Goal: Task Accomplishment & Management: Manage account settings

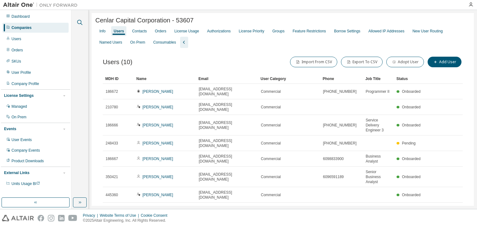
click at [78, 20] on icon "button" at bounding box center [79, 22] width 7 height 7
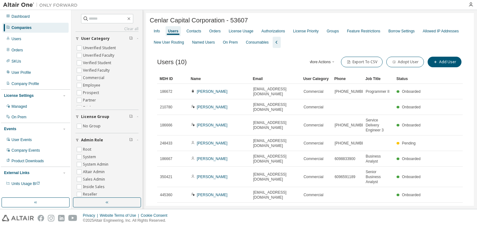
click at [28, 30] on div "Companies" at bounding box center [35, 28] width 66 height 10
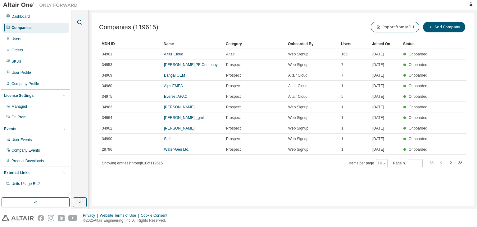
click at [77, 22] on icon "button" at bounding box center [79, 22] width 7 height 7
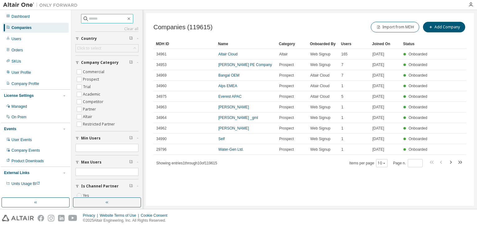
click at [107, 21] on input "text" at bounding box center [107, 19] width 37 height 6
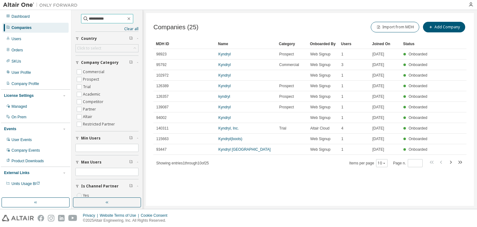
type input "**********"
click at [385, 163] on icon "button" at bounding box center [385, 163] width 4 height 4
click at [383, 193] on div "50" at bounding box center [401, 193] width 50 height 7
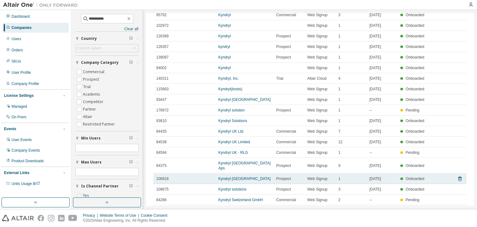
scroll to position [75, 0]
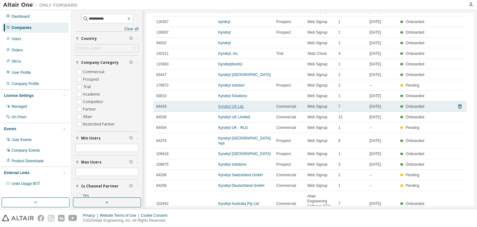
click at [228, 107] on link "Kyndryl UK Ltd." at bounding box center [232, 106] width 26 height 4
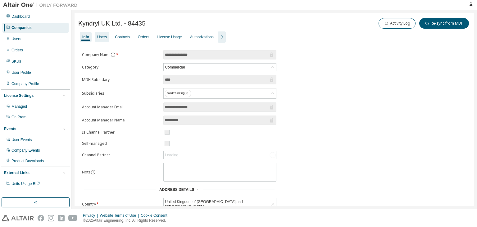
click at [104, 37] on div "Users" at bounding box center [102, 37] width 10 height 5
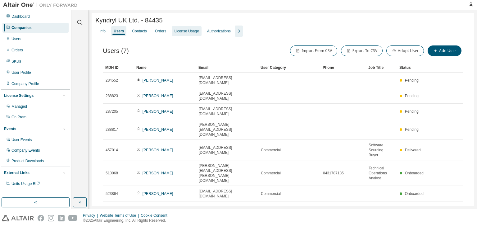
click at [190, 31] on div "License Usage" at bounding box center [186, 31] width 25 height 5
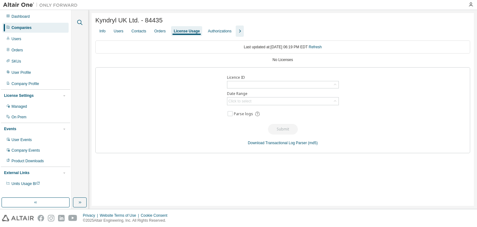
click at [81, 22] on icon "button" at bounding box center [79, 22] width 7 height 7
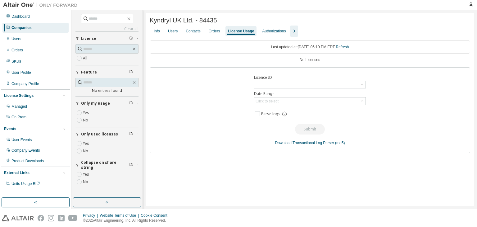
click at [29, 25] on div "Companies" at bounding box center [22, 27] width 20 height 5
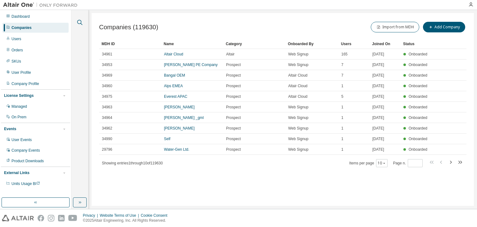
click at [78, 21] on icon "button" at bounding box center [79, 22] width 7 height 7
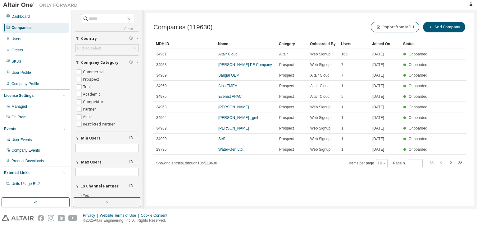
click at [103, 19] on input "text" at bounding box center [107, 19] width 37 height 6
type input "**********"
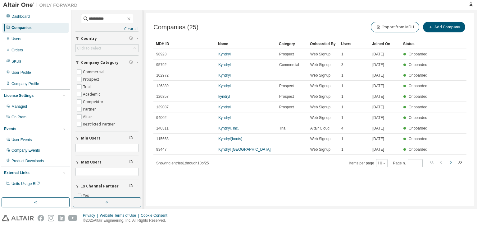
click at [451, 163] on icon "button" at bounding box center [450, 161] width 7 height 7
type input "*"
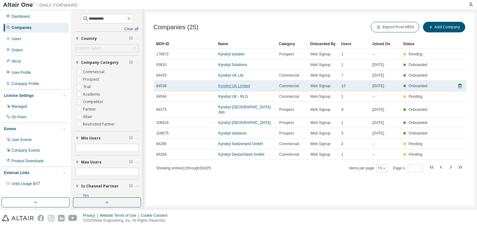
click at [235, 87] on link "Kyndryl UK Limited" at bounding box center [235, 86] width 32 height 4
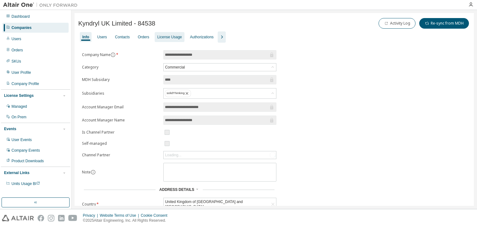
click at [172, 37] on div "License Usage" at bounding box center [169, 37] width 25 height 5
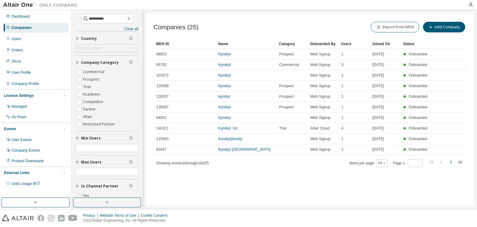
click at [449, 162] on icon "button" at bounding box center [450, 161] width 7 height 7
type input "*"
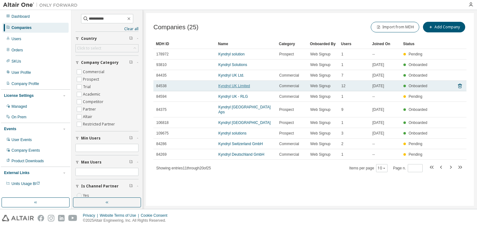
click at [229, 87] on link "Kyndryl UK Limited" at bounding box center [235, 86] width 32 height 4
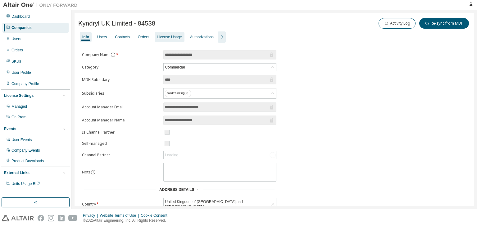
click at [176, 37] on div "License Usage" at bounding box center [169, 37] width 25 height 5
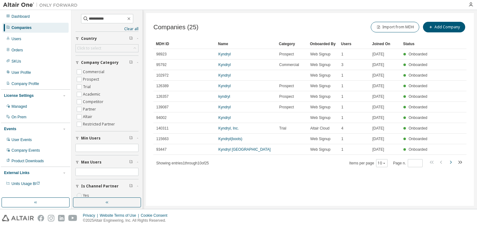
click at [449, 159] on icon "button" at bounding box center [450, 161] width 7 height 7
type input "*"
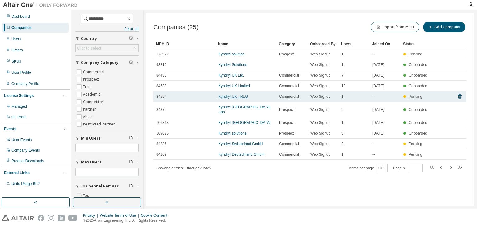
click at [231, 97] on link "Kyndryl UK - RLG" at bounding box center [234, 96] width 30 height 4
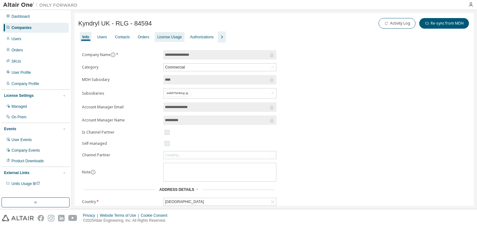
click at [173, 39] on div "License Usage" at bounding box center [169, 37] width 25 height 5
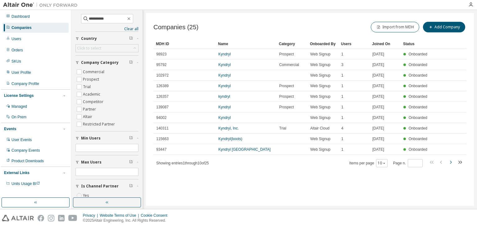
click at [450, 162] on icon "button" at bounding box center [450, 161] width 7 height 7
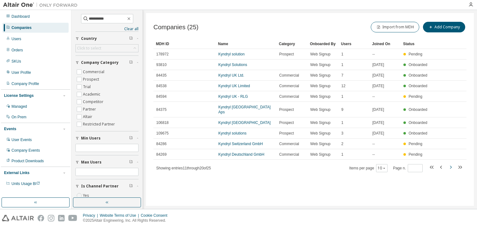
click at [451, 163] on icon "button" at bounding box center [450, 166] width 7 height 7
type input "*"
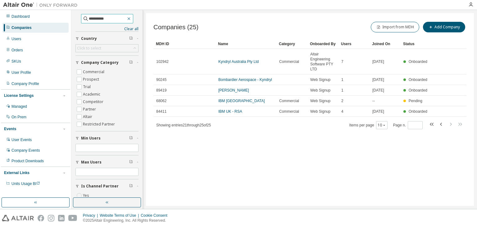
click at [132, 17] on button "button" at bounding box center [129, 19] width 6 height 6
type input "*"
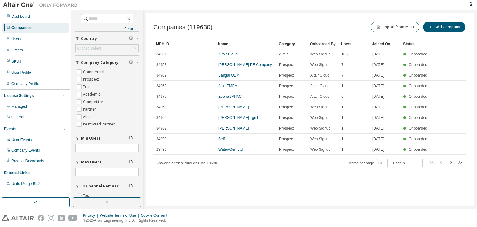
click at [18, 30] on div "Companies" at bounding box center [22, 27] width 20 height 5
click at [89, 17] on input "text" at bounding box center [107, 19] width 37 height 6
click at [89, 19] on input "text" at bounding box center [107, 19] width 37 height 6
click at [92, 17] on input "text" at bounding box center [107, 19] width 37 height 6
paste input "**********"
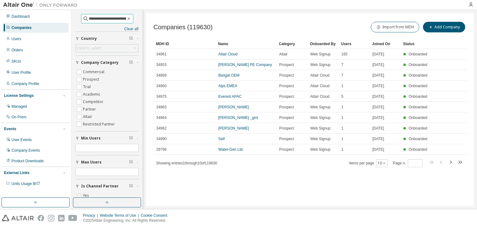
type input "**********"
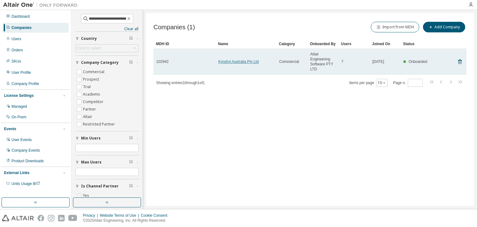
click at [240, 62] on link "Kyndryl Australia Pty Ltd" at bounding box center [239, 61] width 40 height 4
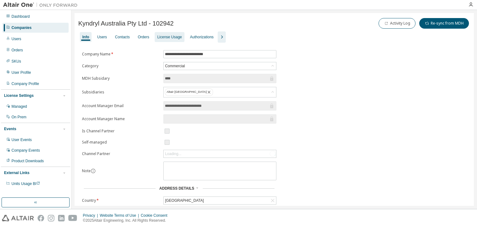
click at [172, 38] on div "License Usage" at bounding box center [169, 37] width 25 height 5
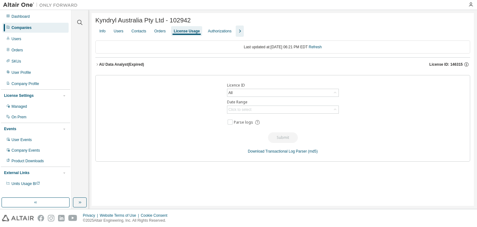
click at [97, 64] on icon "button" at bounding box center [97, 64] width 4 height 4
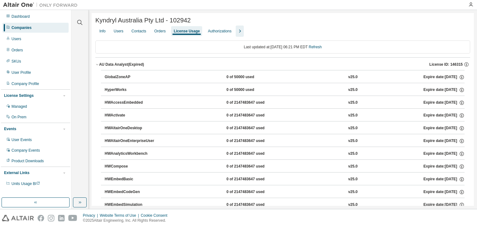
click at [98, 64] on icon "button" at bounding box center [97, 64] width 4 height 4
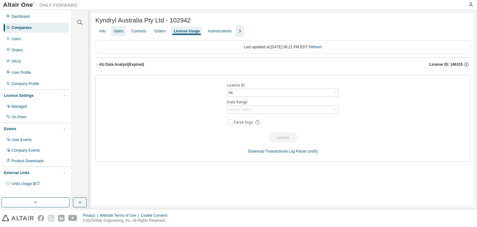
click at [120, 34] on div "Users" at bounding box center [119, 31] width 10 height 5
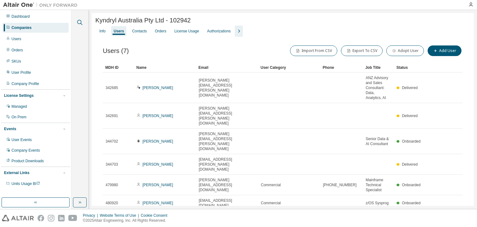
click at [79, 22] on icon "button" at bounding box center [79, 22] width 7 height 7
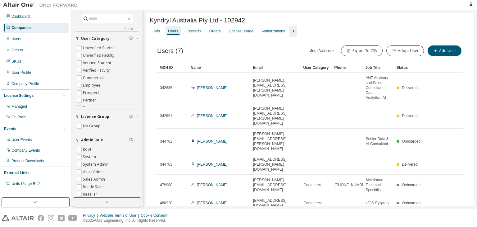
click at [24, 27] on div "Companies" at bounding box center [22, 27] width 20 height 5
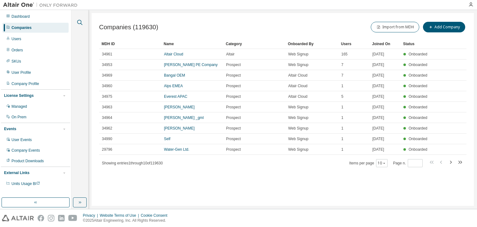
click at [80, 22] on icon "button" at bounding box center [79, 22] width 7 height 7
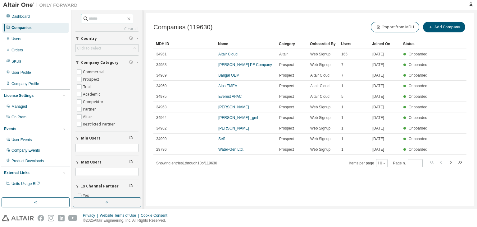
click at [89, 16] on input "text" at bounding box center [107, 19] width 37 height 6
type input "*"
type input "*******"
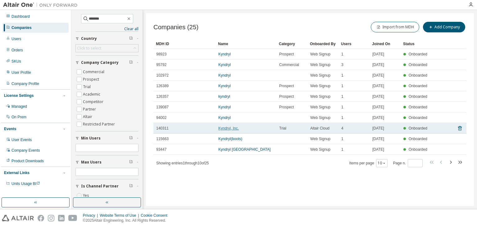
click at [226, 127] on link "Kyndryl, Inc." at bounding box center [229, 128] width 21 height 4
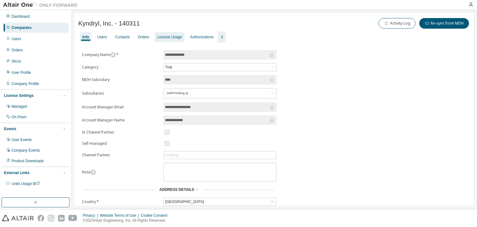
click at [170, 37] on div "License Usage" at bounding box center [169, 37] width 25 height 5
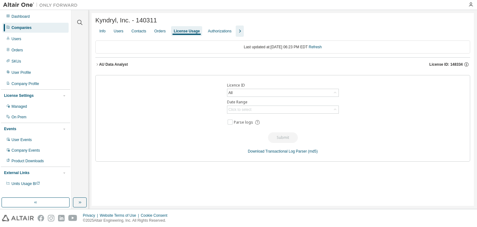
click at [98, 64] on icon "button" at bounding box center [97, 64] width 4 height 4
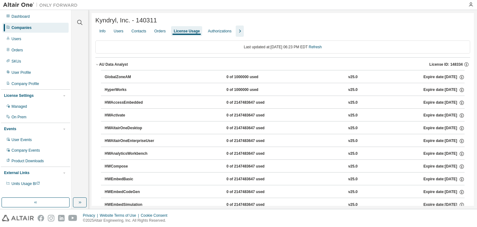
click at [98, 63] on span "button" at bounding box center [97, 64] width 4 height 4
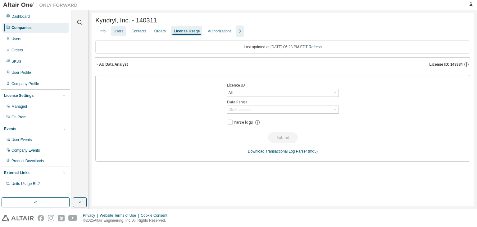
click at [119, 31] on div "Users" at bounding box center [119, 31] width 10 height 5
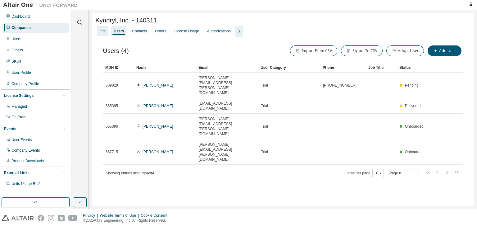
click at [104, 31] on div "Info" at bounding box center [102, 31] width 6 height 5
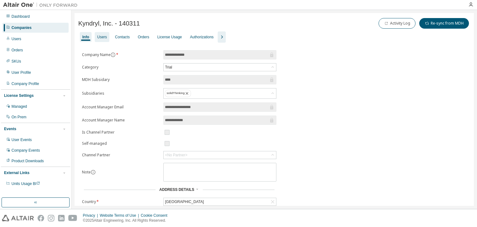
click at [104, 36] on div "Users" at bounding box center [102, 37] width 10 height 5
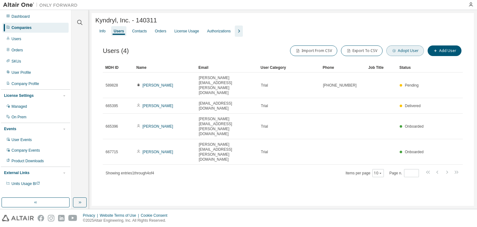
click at [403, 50] on button "Adopt User" at bounding box center [406, 50] width 38 height 11
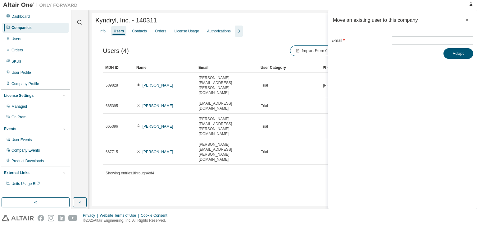
click at [406, 44] on div "E-mail * Adopt" at bounding box center [402, 47] width 149 height 22
click at [403, 42] on input "email" at bounding box center [433, 40] width 78 height 5
click at [397, 37] on span at bounding box center [432, 40] width 81 height 8
click at [408, 40] on input "email" at bounding box center [433, 40] width 78 height 5
paste input "**********"
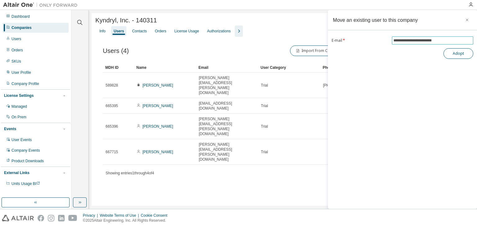
type input "**********"
click at [454, 54] on button "Adopt" at bounding box center [459, 53] width 30 height 11
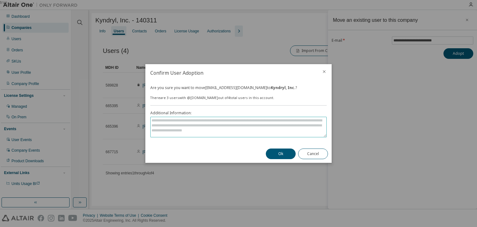
click at [243, 126] on textarea at bounding box center [239, 127] width 176 height 20
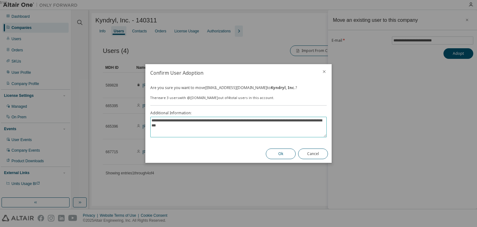
type textarea "**********"
click at [275, 154] on button "Ok" at bounding box center [281, 153] width 30 height 11
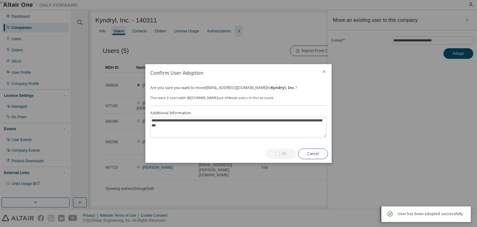
click at [383, 67] on div "true" at bounding box center [238, 113] width 477 height 227
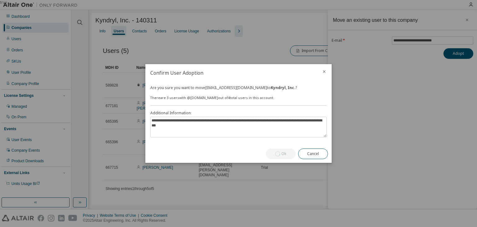
click at [108, 177] on div "true" at bounding box center [238, 113] width 477 height 227
click at [325, 71] on icon "close" at bounding box center [324, 71] width 5 height 5
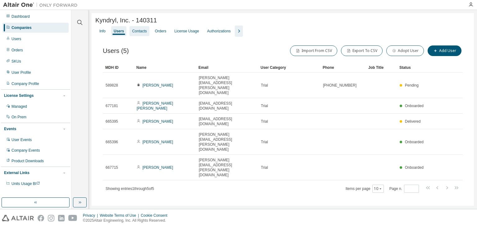
click at [142, 29] on div "Contacts" at bounding box center [140, 31] width 20 height 10
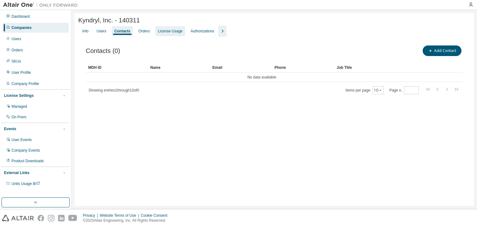
click at [166, 34] on div "License Usage" at bounding box center [170, 31] width 25 height 5
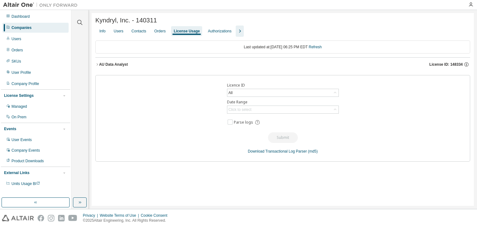
click at [98, 65] on icon "button" at bounding box center [97, 64] width 4 height 4
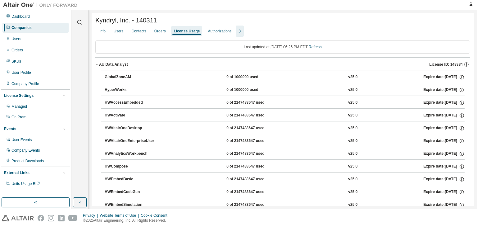
click at [98, 64] on icon "button" at bounding box center [97, 64] width 4 height 4
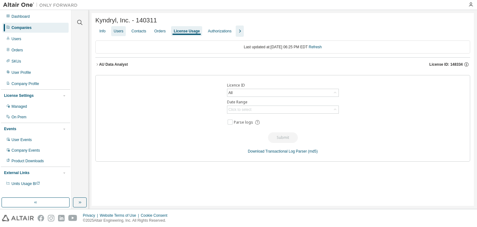
click at [120, 32] on div "Users" at bounding box center [119, 31] width 10 height 5
